Goal: Check status: Check status

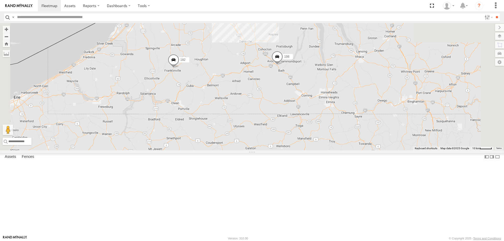
drag, startPoint x: 308, startPoint y: 75, endPoint x: 280, endPoint y: 179, distance: 108.3
click at [280, 150] on div "600450 198 182 176 2" at bounding box center [252, 86] width 504 height 127
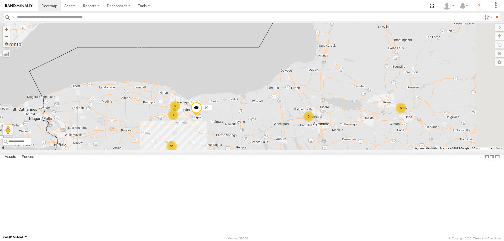
drag, startPoint x: 278, startPoint y: 114, endPoint x: 237, endPoint y: 178, distance: 75.7
click at [237, 150] on div "600450 198 182 176 2 3 4 5 30 3 190" at bounding box center [252, 86] width 504 height 127
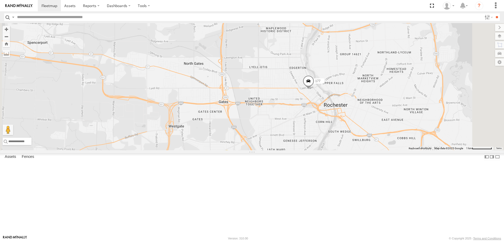
drag, startPoint x: 358, startPoint y: 51, endPoint x: 327, endPoint y: 180, distance: 131.7
click at [327, 150] on div "600450 198 182 176 190 177 204 2 2" at bounding box center [252, 86] width 504 height 127
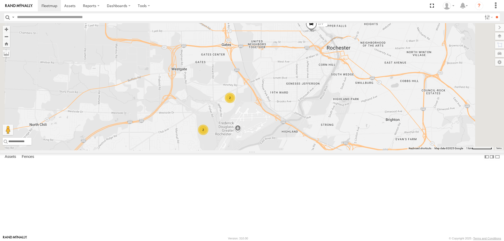
drag, startPoint x: 285, startPoint y: 214, endPoint x: 288, endPoint y: 160, distance: 54.2
click at [288, 150] on div "600450 198 182 176 190 177 204 2 2 4" at bounding box center [252, 86] width 504 height 127
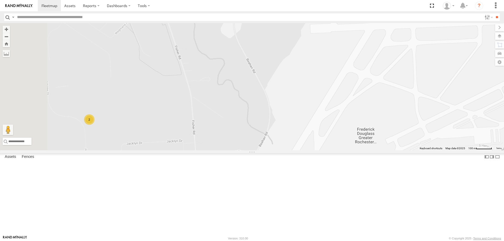
drag, startPoint x: 223, startPoint y: 157, endPoint x: 319, endPoint y: 151, distance: 96.0
click at [319, 150] on div "600450 198 182 176 190 177 204 2" at bounding box center [252, 86] width 504 height 127
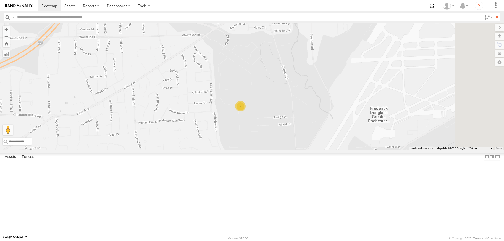
drag, startPoint x: 359, startPoint y: 69, endPoint x: 297, endPoint y: 178, distance: 125.6
click at [300, 150] on div "600450 198 182 176 190 177 204 2" at bounding box center [252, 86] width 504 height 127
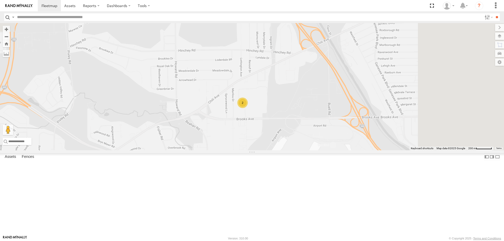
drag, startPoint x: 315, startPoint y: 101, endPoint x: 244, endPoint y: 172, distance: 100.6
click at [244, 150] on div "600450 198 182 176 190 177 204 2 2" at bounding box center [252, 86] width 504 height 127
